Goal: Find specific page/section: Find specific page/section

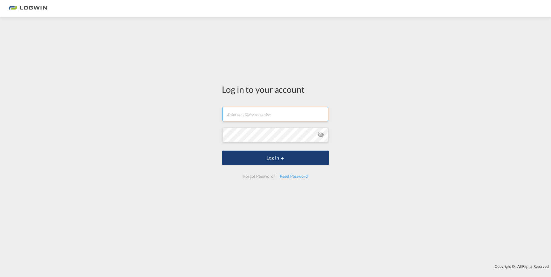
type input "[EMAIL_ADDRESS][DOMAIN_NAME]"
click at [277, 159] on button "Log In" at bounding box center [275, 158] width 107 height 14
